Goal: Information Seeking & Learning: Learn about a topic

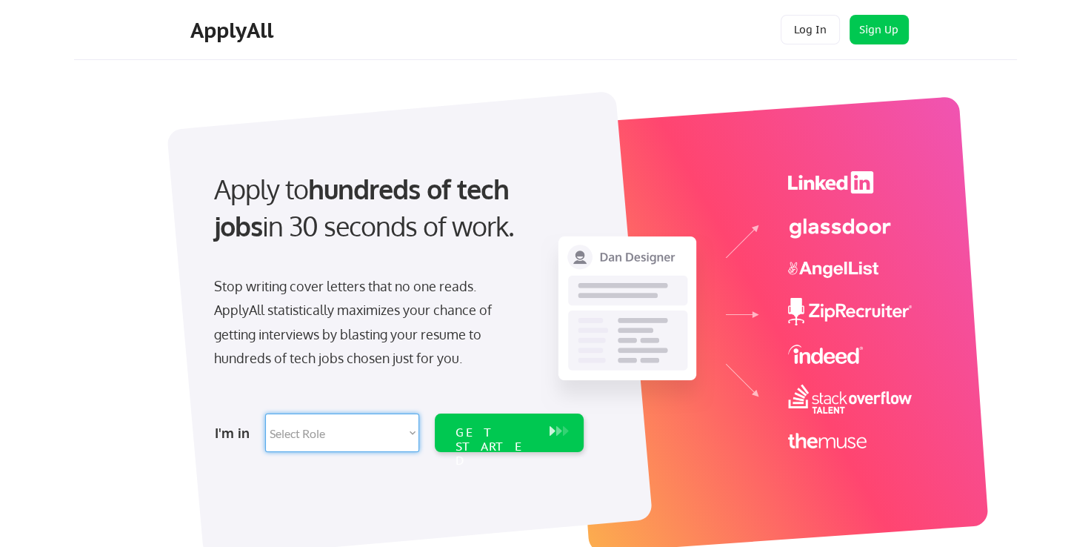
click at [332, 434] on select "Select Role Software Engineering Product Management Customer Success Sales UI/U…" at bounding box center [342, 432] width 154 height 39
select select ""hr_recruiting""
click at [265, 413] on select "Select Role Software Engineering Product Management Customer Success Sales UI/U…" at bounding box center [342, 432] width 154 height 39
select select ""hr_recruiting""
click at [524, 410] on div "I'm in Select Role Software Engineering Product Management Customer Success Sal…" at bounding box center [397, 433] width 414 height 52
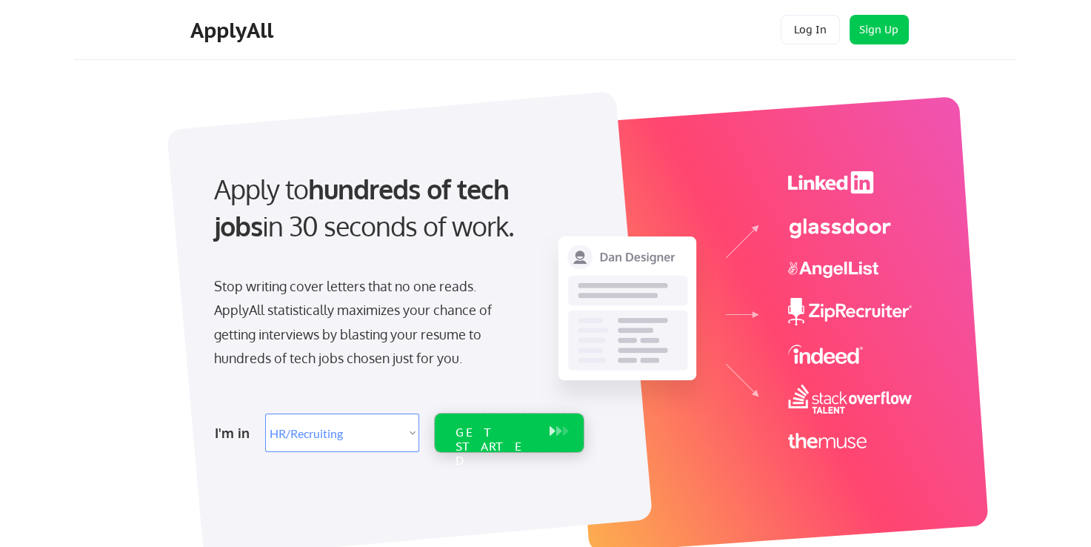
click at [518, 425] on div "GET STARTED" at bounding box center [494, 446] width 79 height 43
select select ""hr_recruiting""
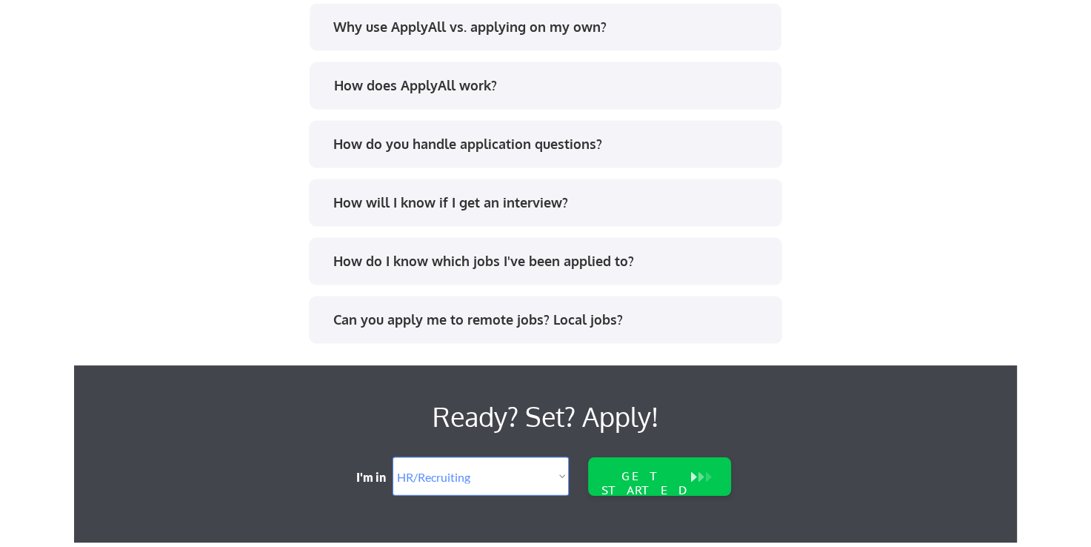
scroll to position [2917, 0]
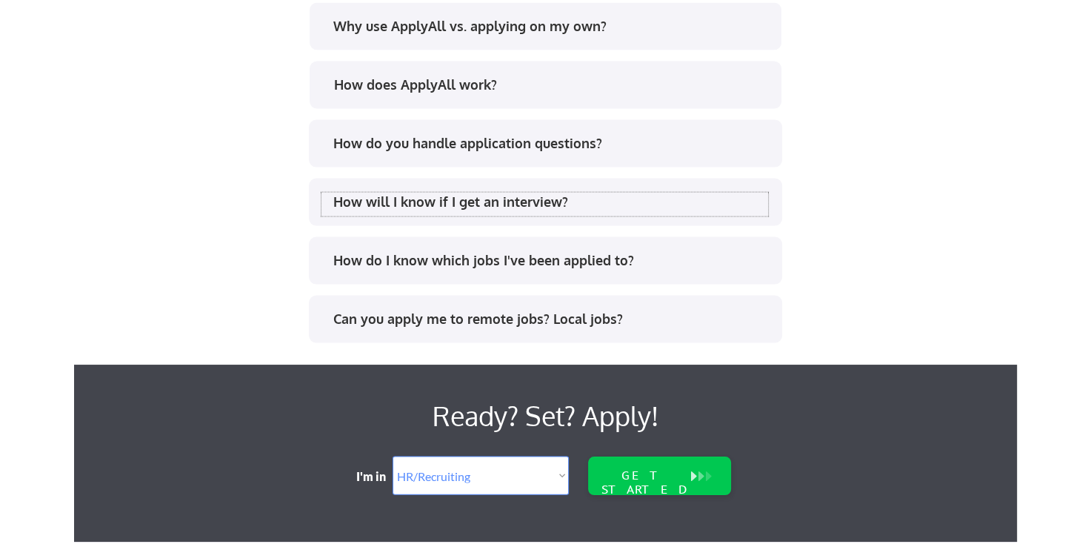
click at [527, 198] on div "How will I know if I get an interview?" at bounding box center [550, 202] width 435 height 19
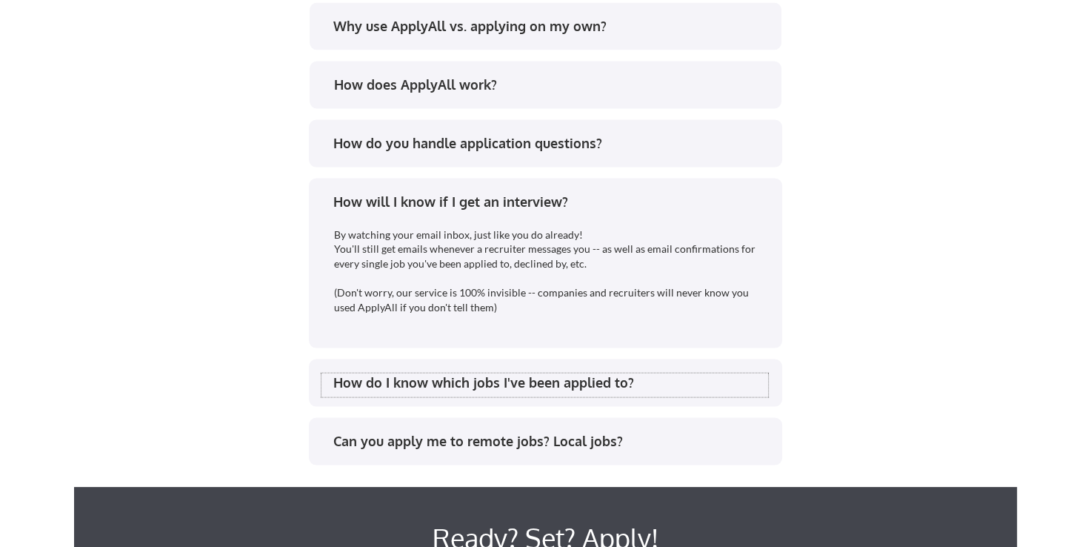
click at [547, 388] on div "How do I know which jobs I've been applied to?" at bounding box center [550, 382] width 435 height 19
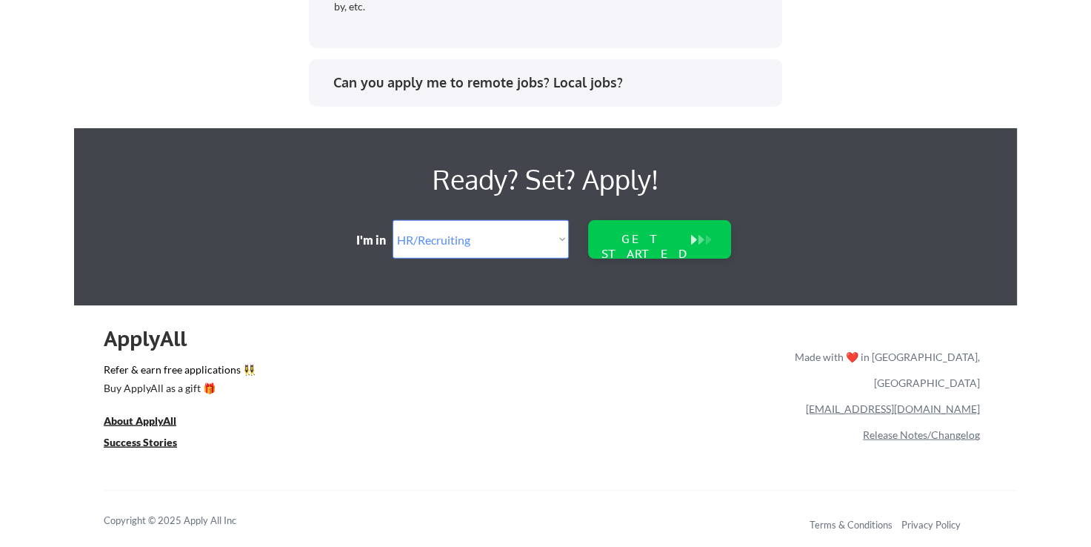
scroll to position [3372, 0]
